Goal: Navigation & Orientation: Find specific page/section

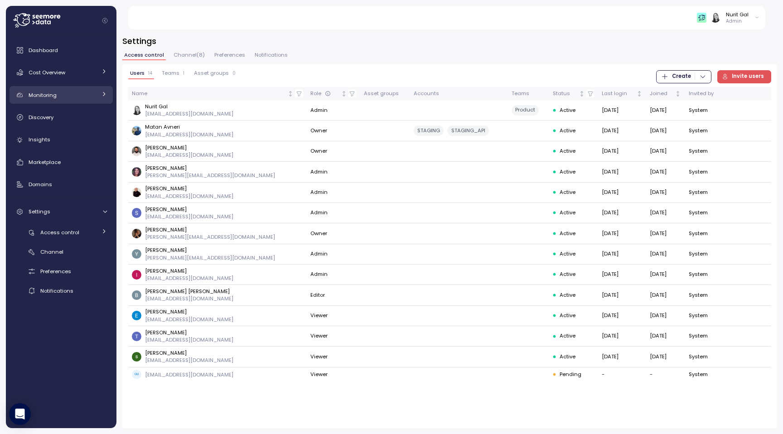
click at [75, 100] on link "Monitoring" at bounding box center [61, 95] width 103 height 18
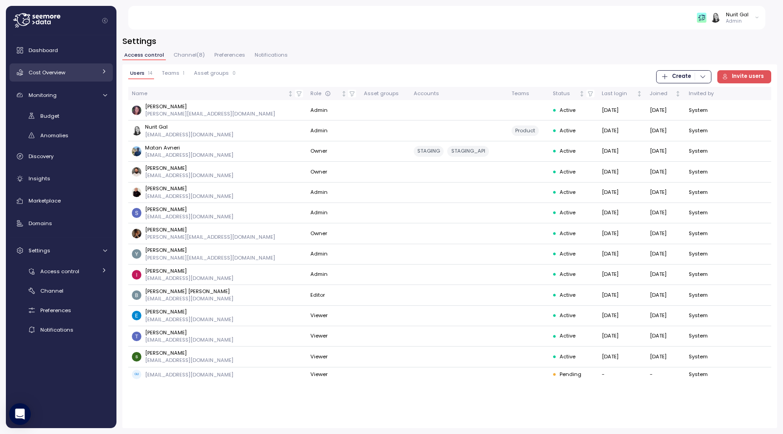
click at [67, 72] on div "Cost Overview" at bounding box center [63, 72] width 68 height 9
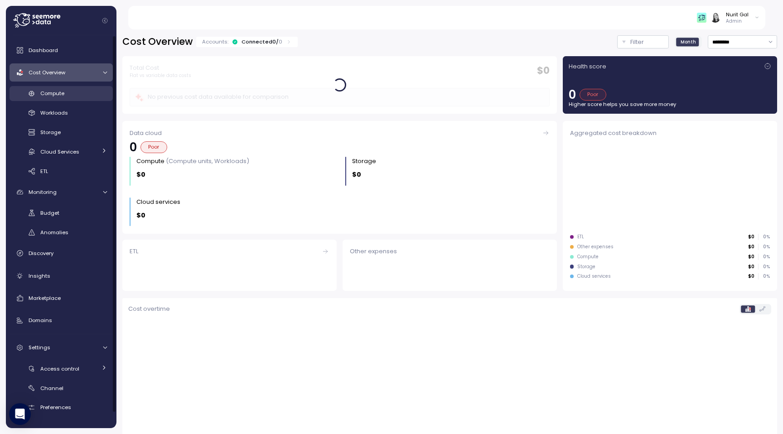
click at [74, 92] on div "Compute" at bounding box center [73, 93] width 67 height 9
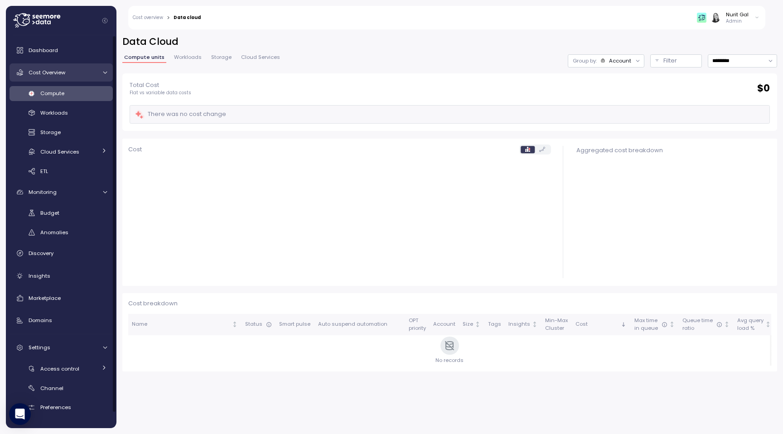
click at [73, 80] on link "Cost Overview" at bounding box center [61, 72] width 103 height 18
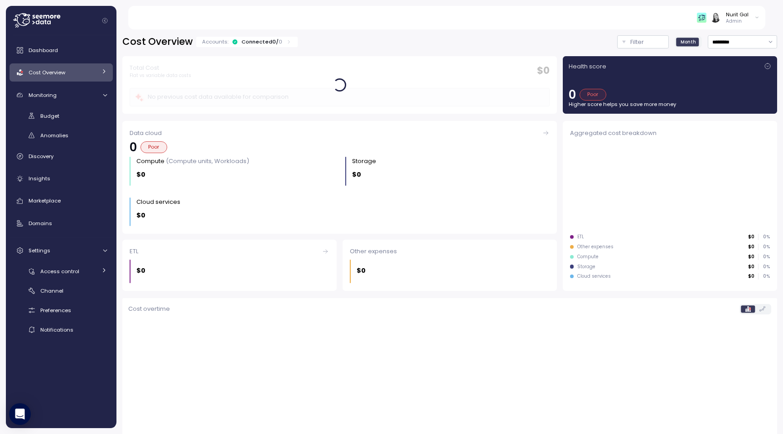
click at [765, 62] on div "Health score" at bounding box center [670, 66] width 202 height 9
